Goal: Navigation & Orientation: Find specific page/section

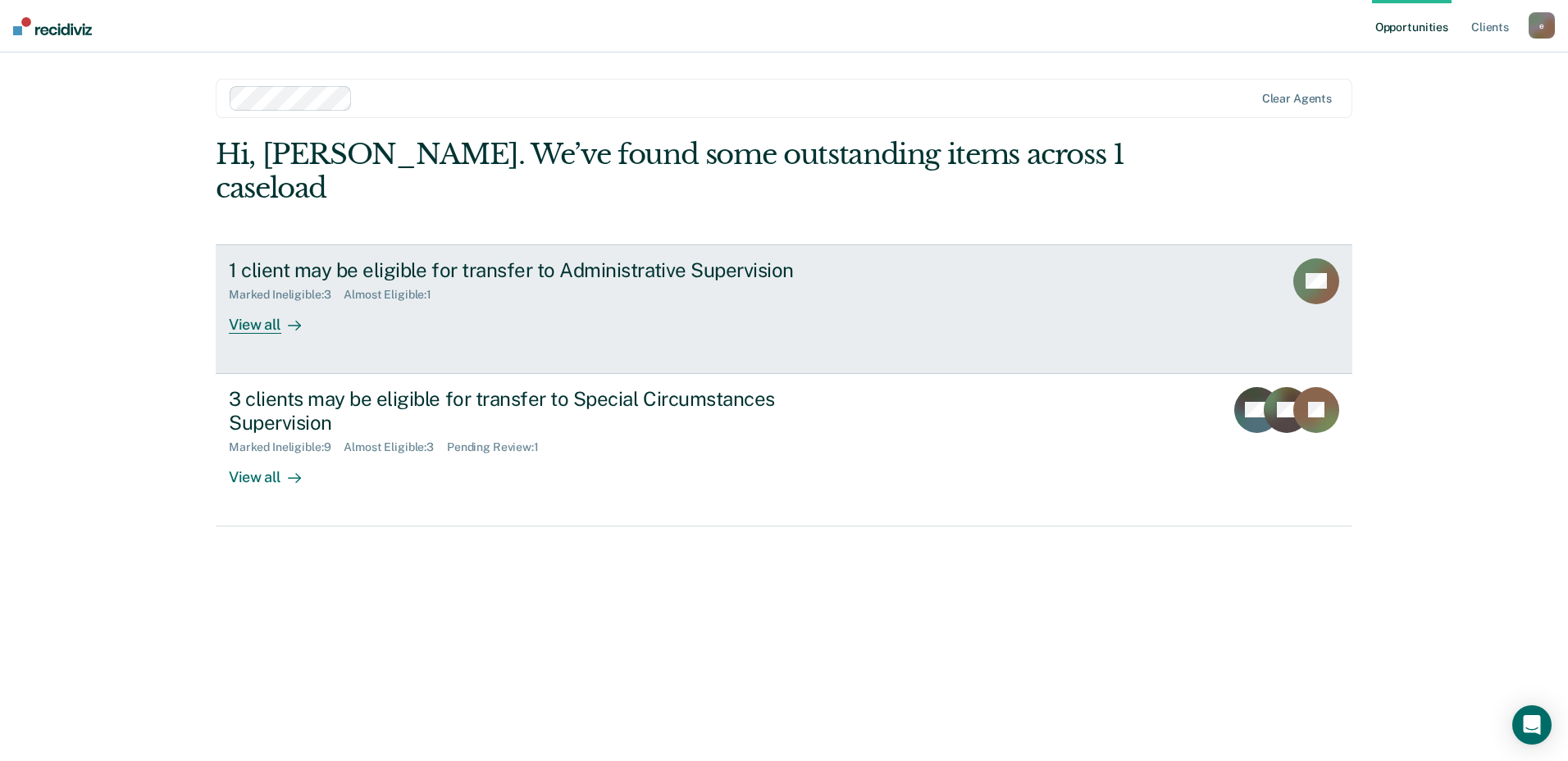
click at [258, 302] on div "View all" at bounding box center [275, 318] width 92 height 32
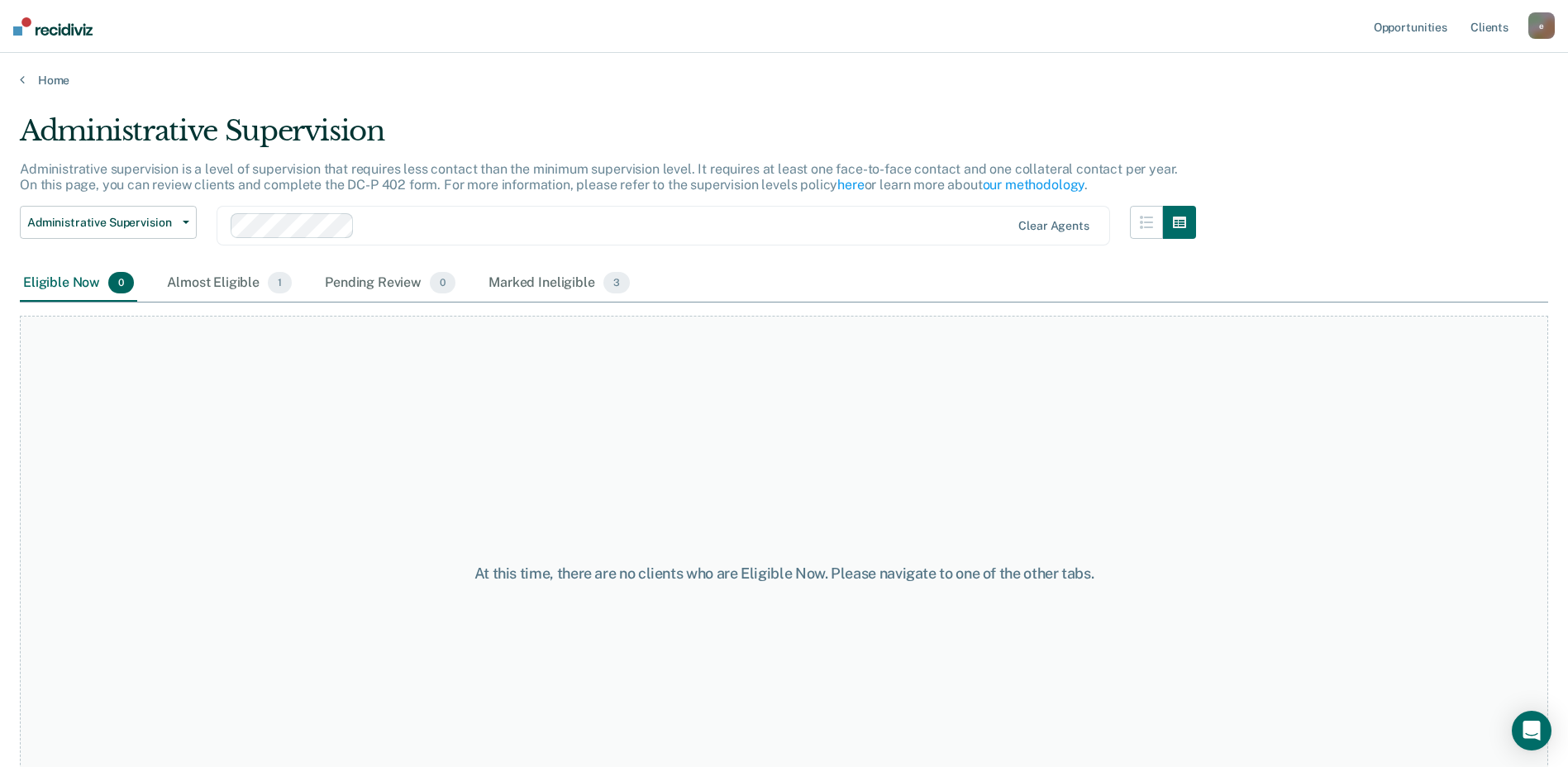
click at [63, 30] on img at bounding box center [53, 26] width 80 height 18
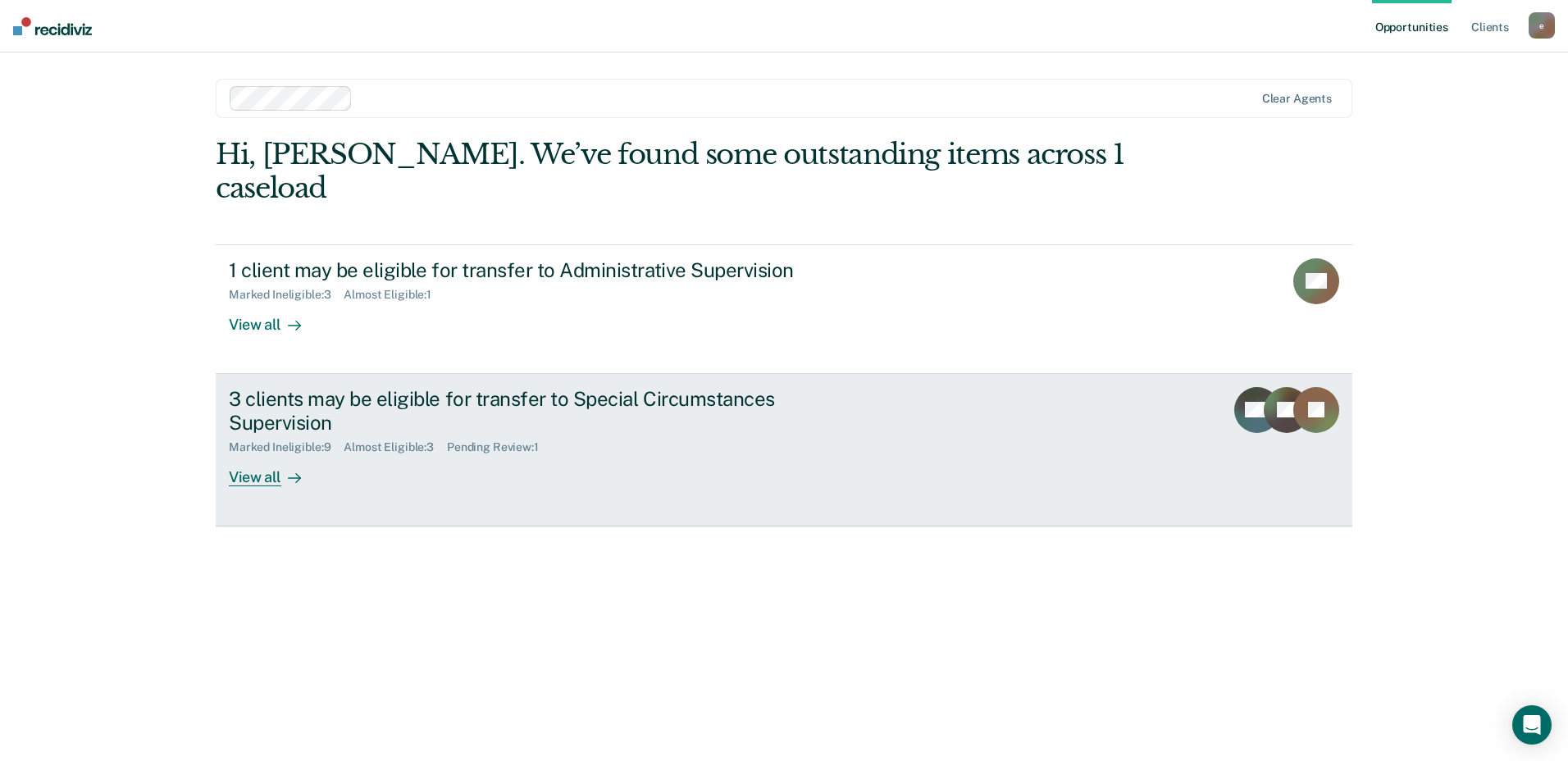
click at [267, 454] on div "View all" at bounding box center [275, 470] width 92 height 32
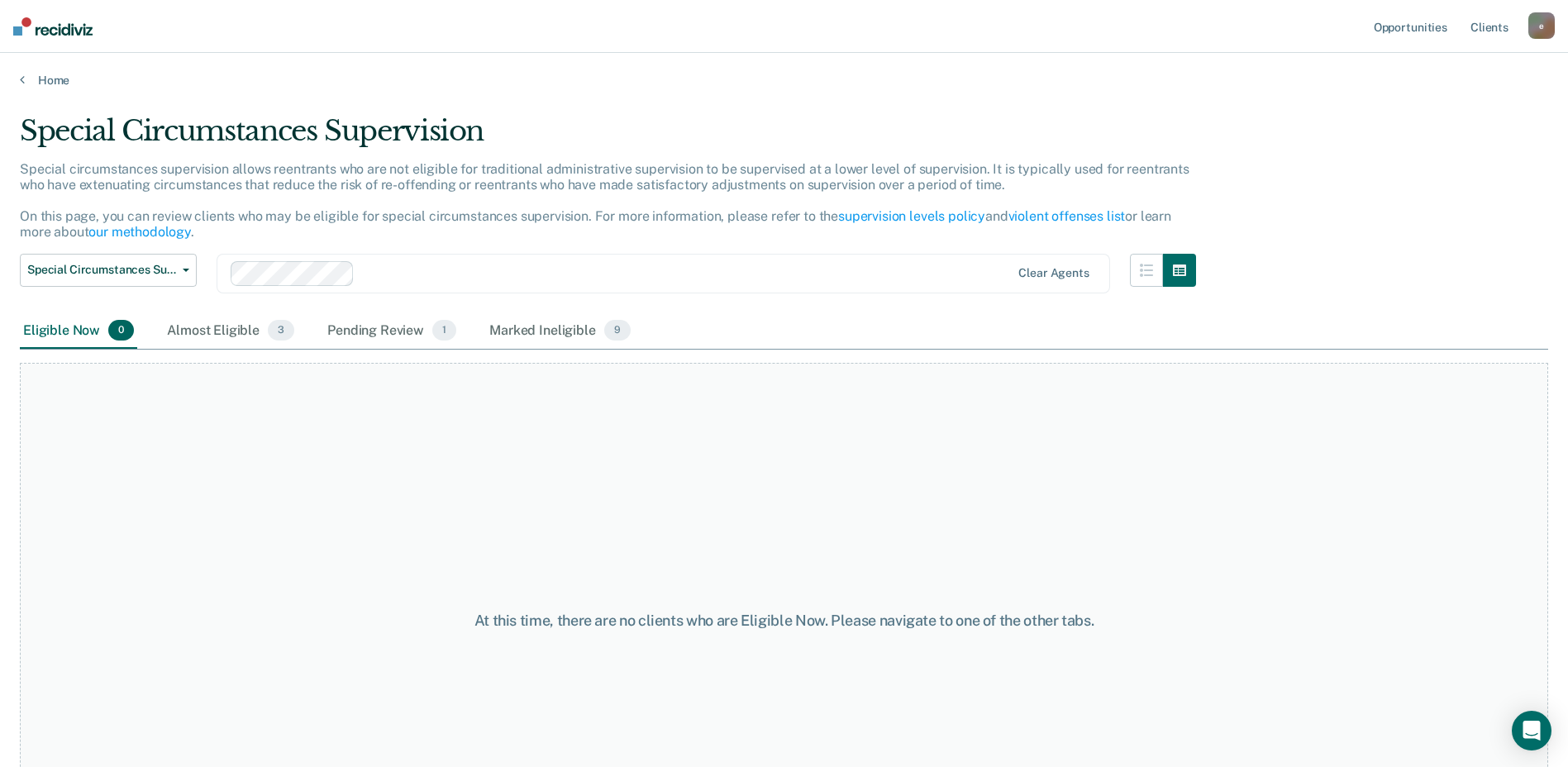
click at [1539, 28] on div "e" at bounding box center [1542, 26] width 27 height 27
click at [1437, 109] on link "Log Out" at bounding box center [1475, 109] width 133 height 14
